Goal: Information Seeking & Learning: Learn about a topic

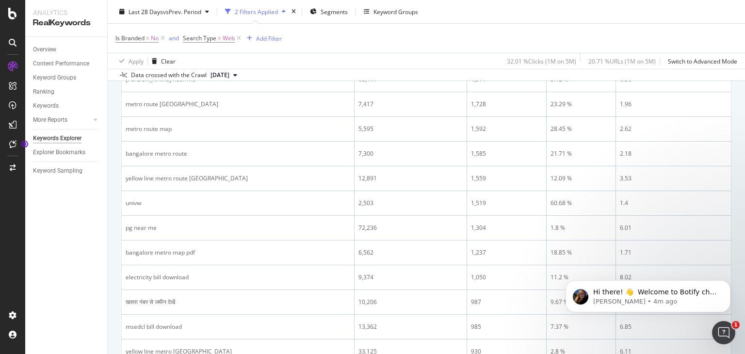
scroll to position [425, 0]
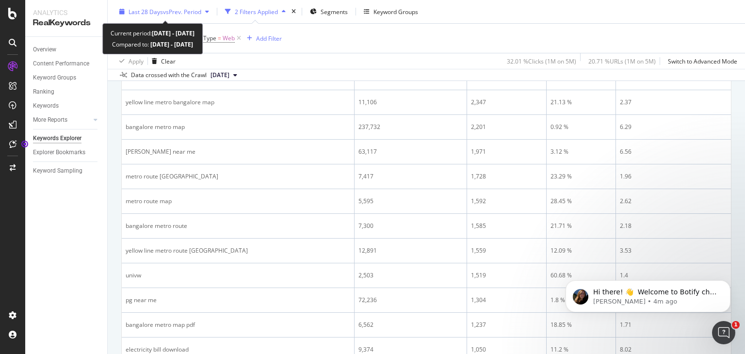
click at [183, 14] on span "vs Prev. Period" at bounding box center [182, 11] width 38 height 8
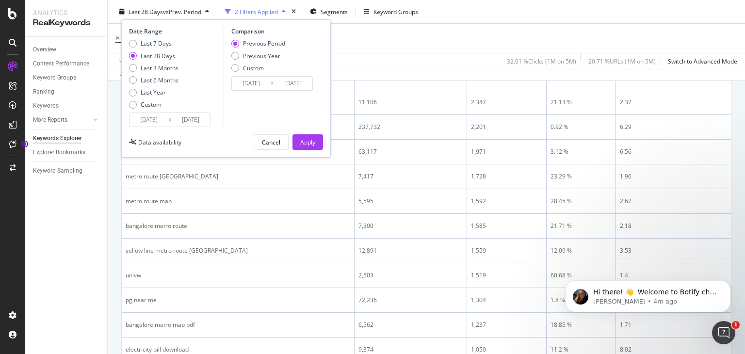
click at [152, 121] on input "[DATE]" at bounding box center [148, 120] width 39 height 14
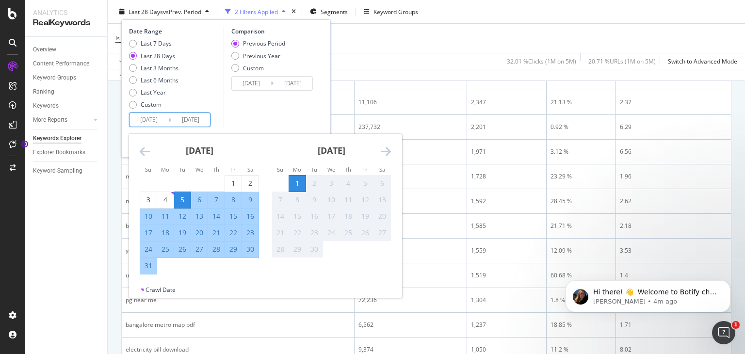
click at [142, 142] on div "[DATE]" at bounding box center [199, 154] width 119 height 41
click at [143, 156] on icon "Move backward to switch to the previous month." at bounding box center [145, 151] width 10 height 12
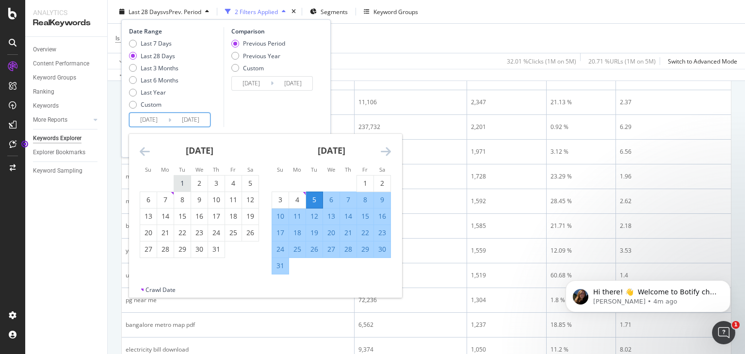
click at [190, 190] on div "1" at bounding box center [182, 183] width 16 height 16
type input "[DATE]"
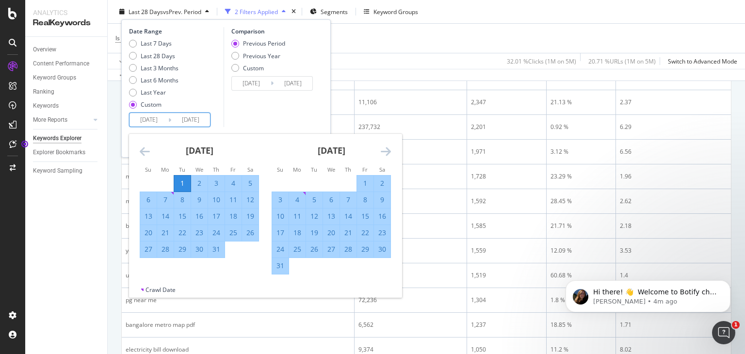
click at [221, 247] on div "31" at bounding box center [216, 249] width 16 height 10
type input "[DATE]"
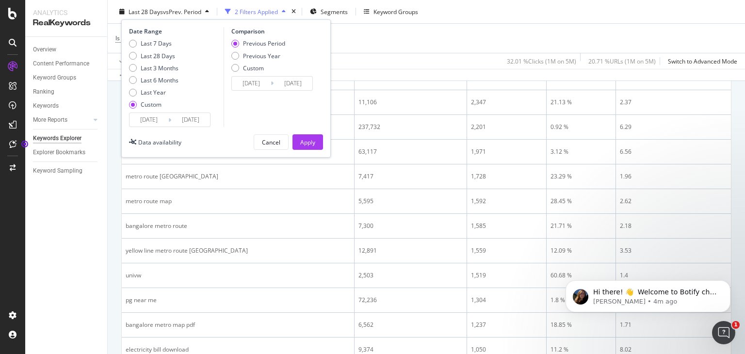
click at [179, 120] on input "[DATE]" at bounding box center [190, 120] width 39 height 14
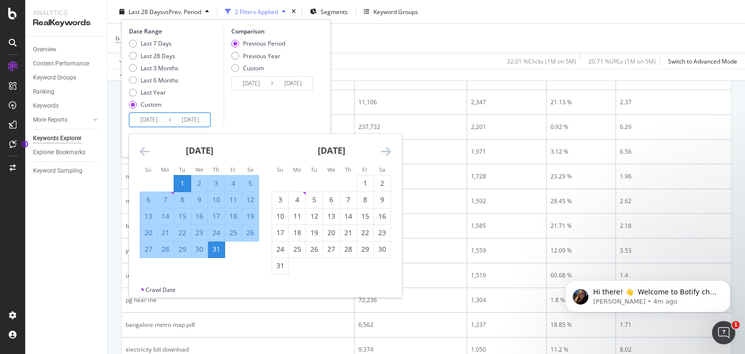
click at [209, 248] on div "31" at bounding box center [216, 249] width 16 height 10
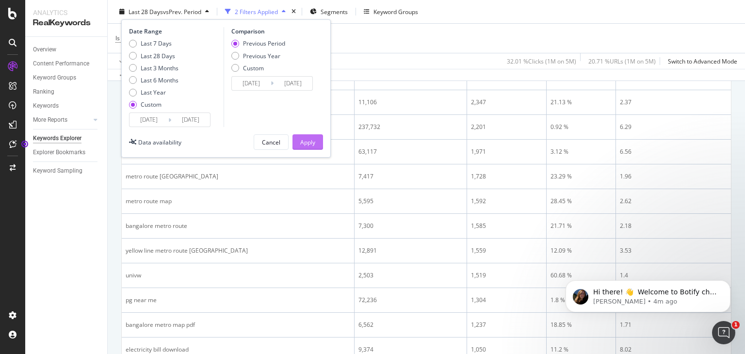
click at [302, 138] on div "Apply" at bounding box center [307, 142] width 15 height 8
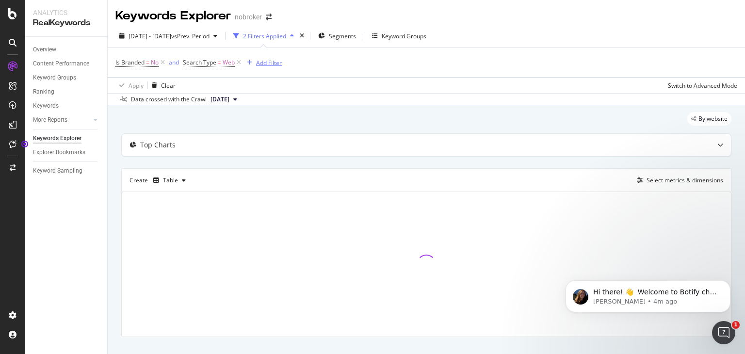
click at [271, 63] on div "Add Filter" at bounding box center [269, 63] width 26 height 8
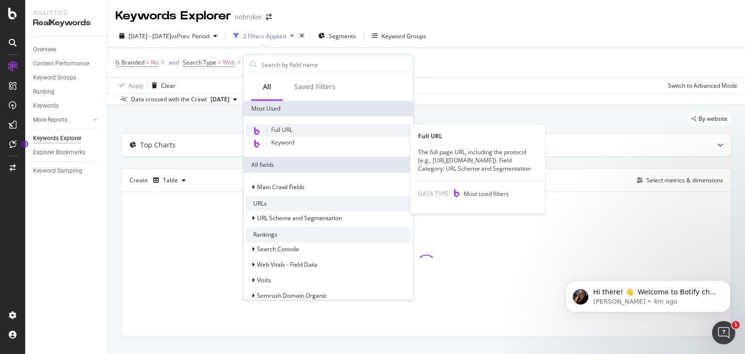
click at [289, 127] on span "Full URL" at bounding box center [281, 130] width 21 height 8
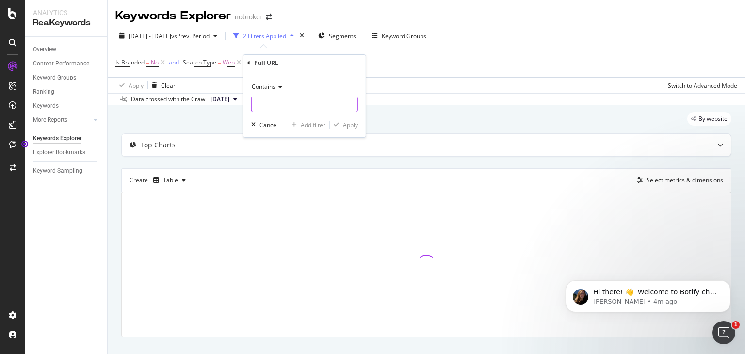
click at [284, 99] on input "text" at bounding box center [305, 104] width 106 height 16
paste input "[URL][DOMAIN_NAME]"
type input "[URL][DOMAIN_NAME]"
click at [359, 117] on div "Contains [URL][DOMAIN_NAME] Cancel Add filter Apply" at bounding box center [304, 104] width 122 height 66
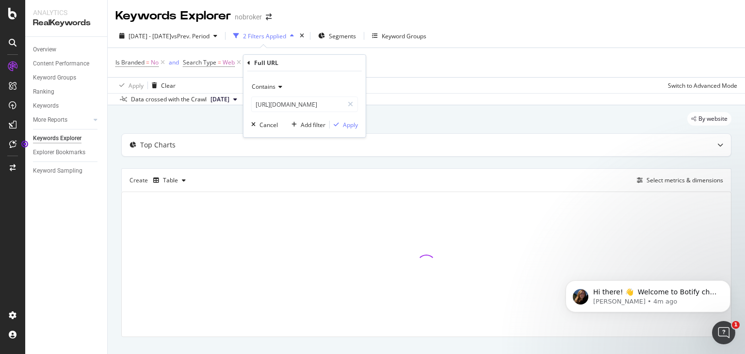
scroll to position [0, 0]
click at [354, 120] on button "Apply" at bounding box center [344, 125] width 28 height 10
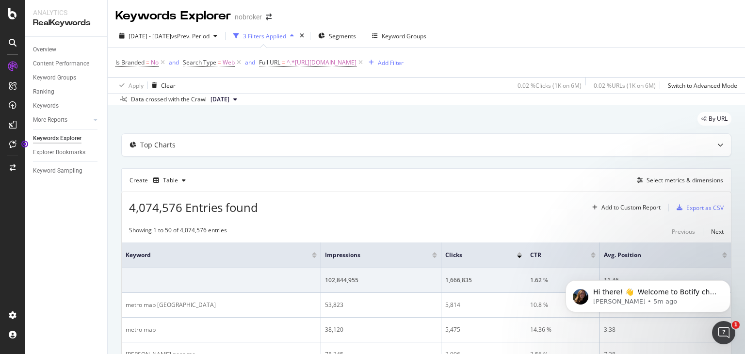
click at [101, 115] on div "More Reports" at bounding box center [70, 120] width 74 height 14
click at [94, 122] on icon at bounding box center [96, 120] width 4 height 6
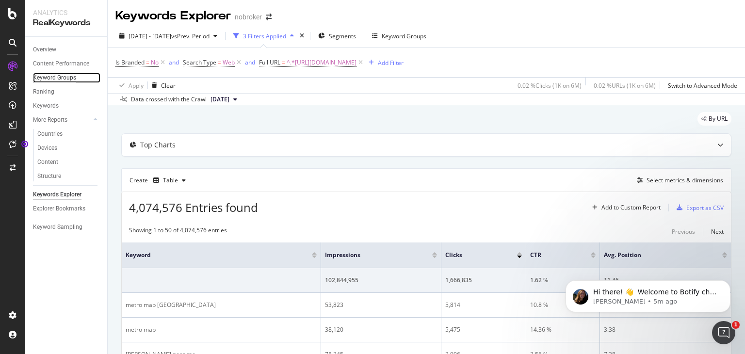
click at [64, 80] on div "Keyword Groups" at bounding box center [54, 78] width 43 height 10
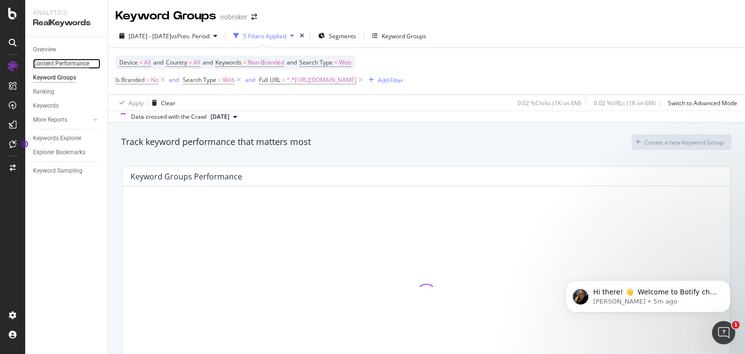
click at [45, 59] on div "Content Performance" at bounding box center [61, 64] width 56 height 10
